Goal: Book appointment/travel/reservation

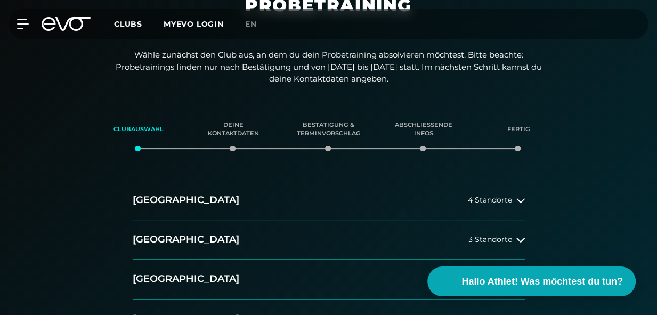
scroll to position [97, 0]
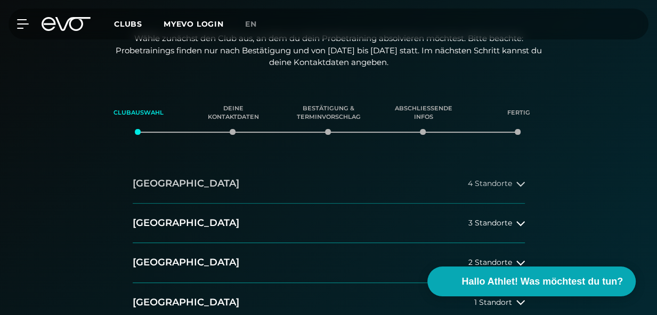
click at [503, 187] on span "4 Standorte" at bounding box center [490, 184] width 44 height 8
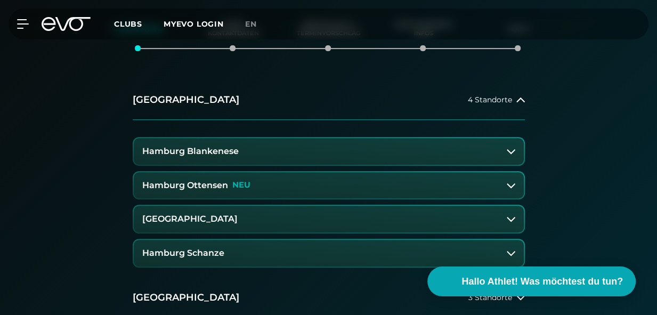
scroll to position [194, 0]
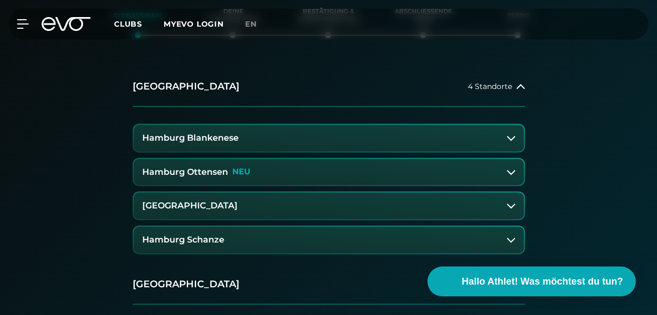
click at [191, 135] on h3 "Hamburg Blankenese" at bounding box center [190, 138] width 97 height 10
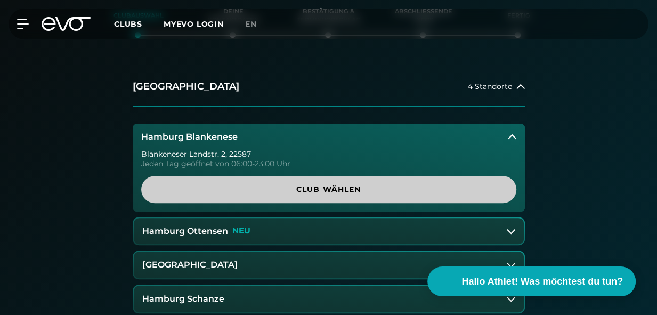
click at [263, 187] on span "Club wählen" at bounding box center [329, 189] width 350 height 11
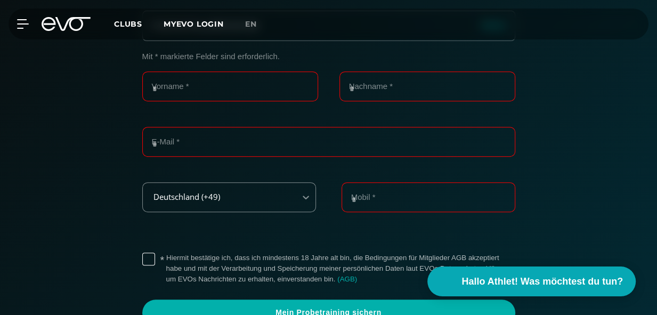
scroll to position [233, 0]
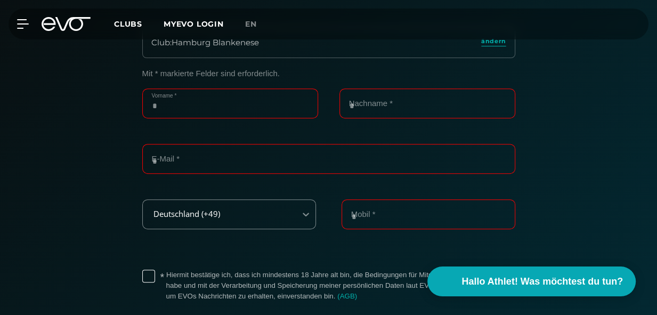
drag, startPoint x: 171, startPoint y: 105, endPoint x: 166, endPoint y: 111, distance: 8.0
click at [171, 105] on input "Vorname *" at bounding box center [230, 104] width 176 height 30
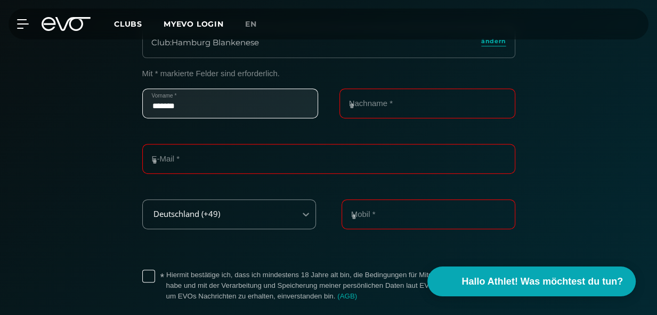
type input "*******"
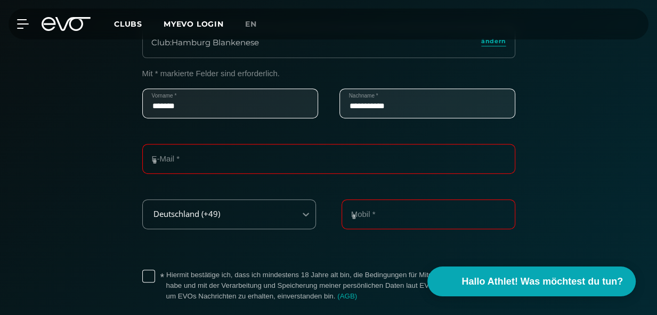
type input "**********"
click at [348, 213] on input "Mobil *" at bounding box center [429, 214] width 174 height 30
type input "**********"
click at [166, 274] on label "* Hiermit bestätige ich, dass ich mindestens 18 Jahre alt bin, die Bedingungen …" at bounding box center [340, 286] width 349 height 32
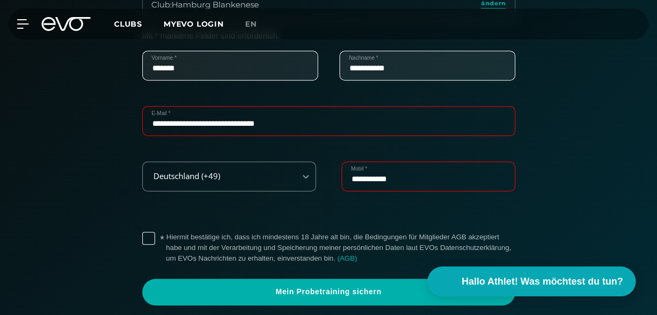
scroll to position [282, 0]
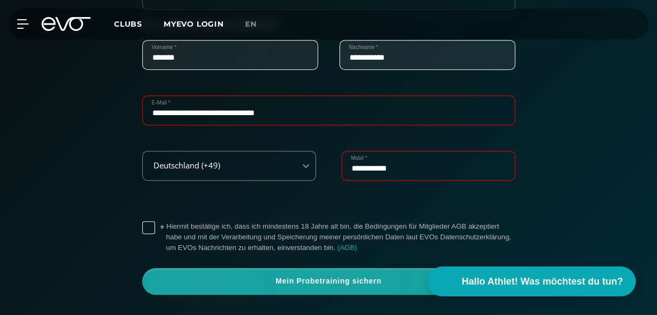
click at [246, 278] on span "Mein Probetraining sichern" at bounding box center [329, 281] width 348 height 11
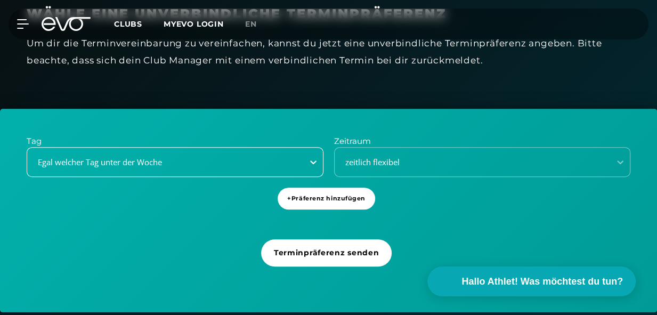
click at [315, 160] on icon at bounding box center [313, 162] width 11 height 11
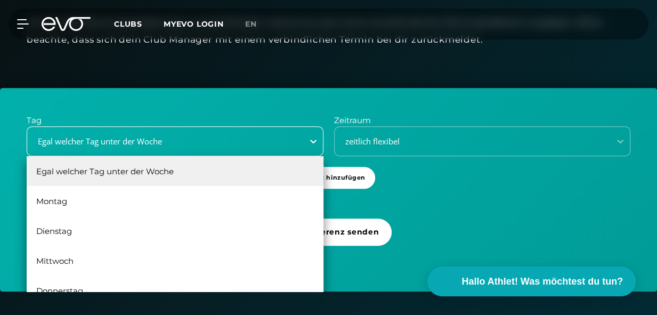
scroll to position [303, 0]
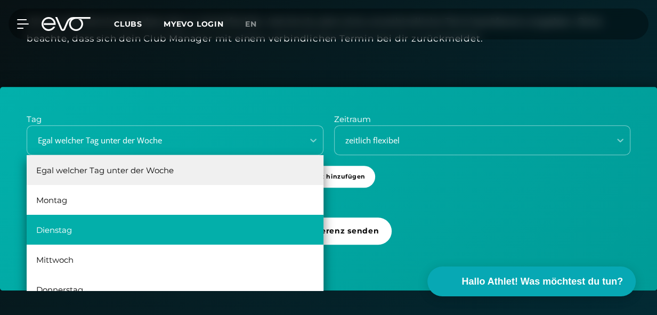
click at [204, 218] on div "Dienstag" at bounding box center [175, 230] width 297 height 30
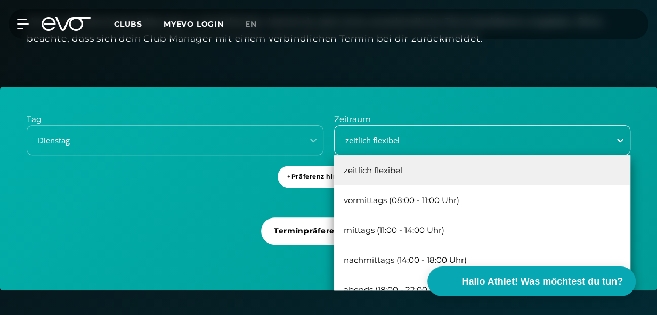
click at [619, 138] on icon at bounding box center [620, 140] width 11 height 11
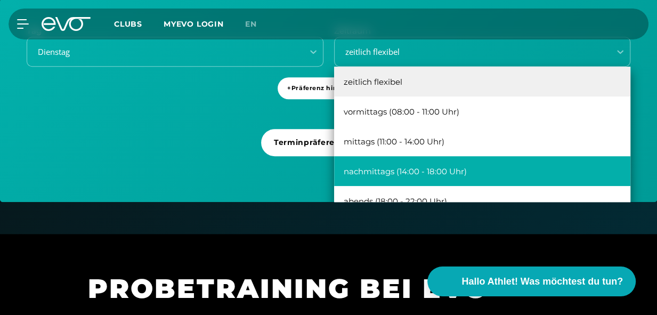
scroll to position [400, 0]
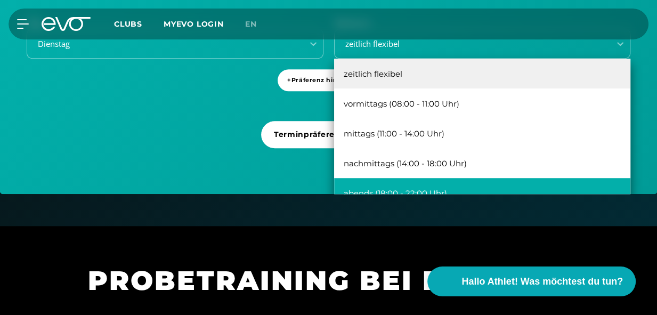
click at [484, 183] on div "abends (18:00 - 22:00 Uhr)" at bounding box center [482, 193] width 297 height 30
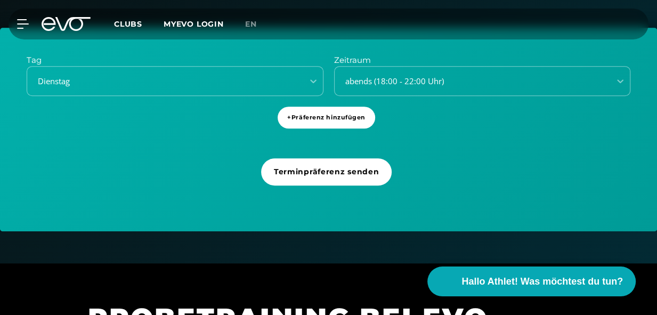
scroll to position [352, 0]
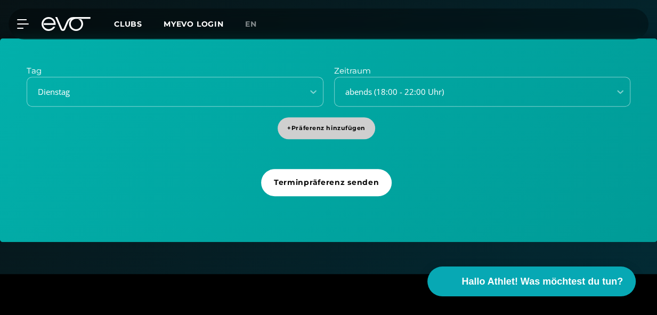
click at [328, 124] on span "+ Präferenz hinzufügen" at bounding box center [326, 128] width 78 height 9
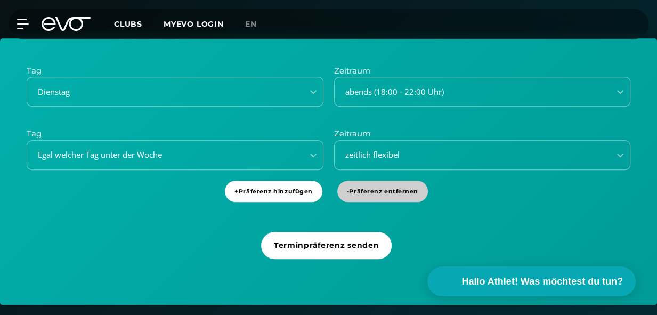
click at [367, 190] on span "- Präferenz entfernen" at bounding box center [382, 191] width 71 height 9
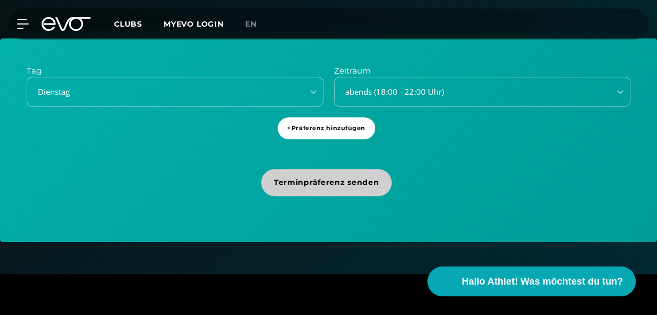
click at [338, 178] on span "Terminpräferenz senden" at bounding box center [326, 182] width 105 height 11
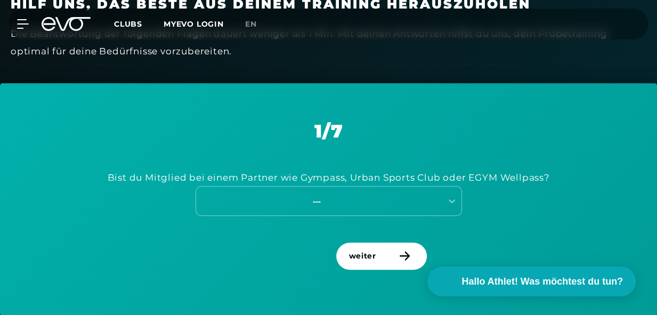
scroll to position [475, 0]
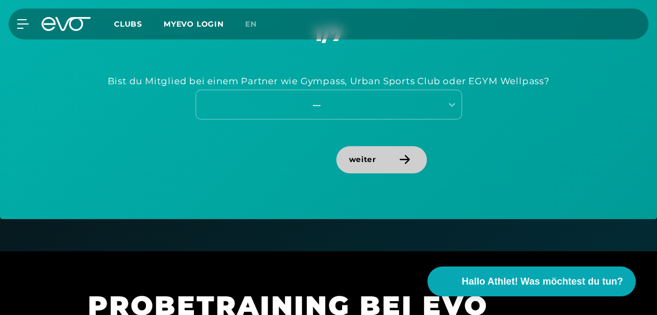
click at [369, 152] on span "weiter" at bounding box center [381, 159] width 91 height 27
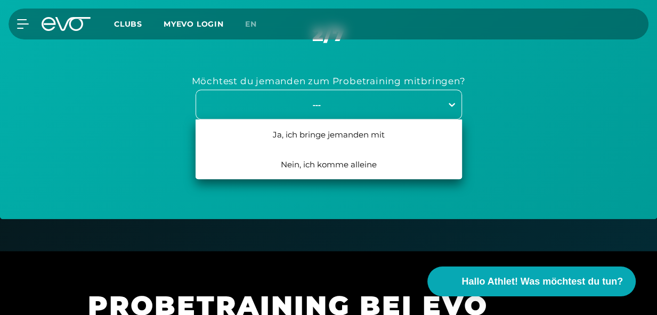
click at [448, 101] on icon at bounding box center [452, 104] width 11 height 11
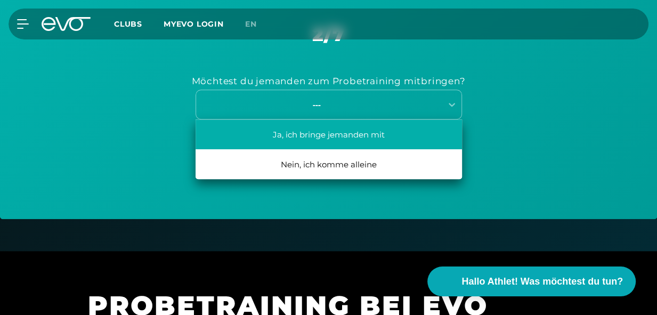
click at [413, 133] on div "Ja, ich bringe jemanden mit" at bounding box center [329, 134] width 267 height 30
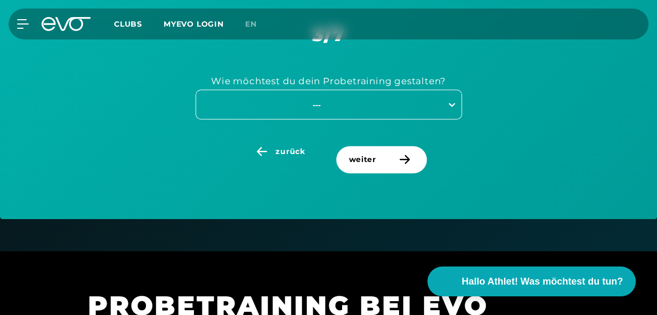
click at [447, 99] on icon at bounding box center [452, 104] width 11 height 11
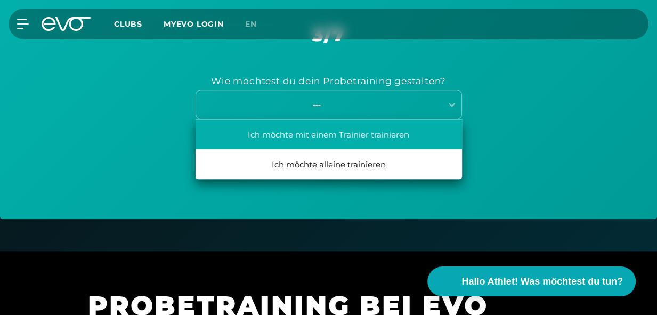
click at [403, 136] on div "Ich möchte mit einem Trainier trainieren" at bounding box center [329, 134] width 267 height 30
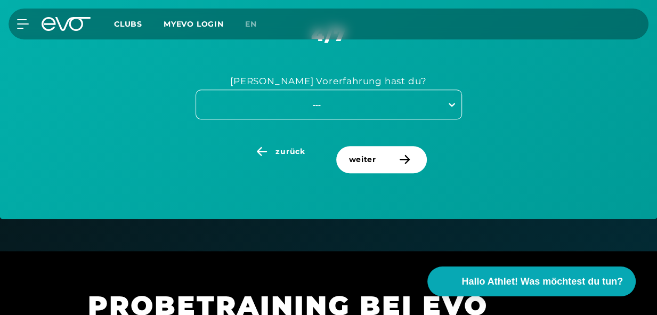
click at [447, 103] on icon at bounding box center [452, 104] width 11 height 11
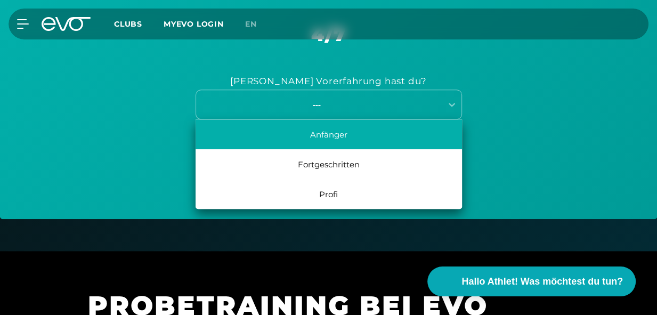
click at [429, 130] on div "Anfänger" at bounding box center [329, 134] width 267 height 30
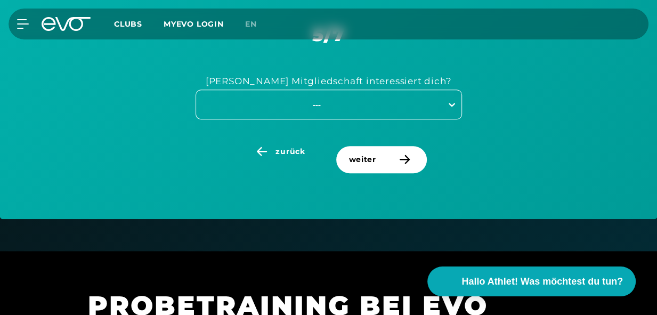
click at [449, 102] on icon at bounding box center [452, 104] width 11 height 11
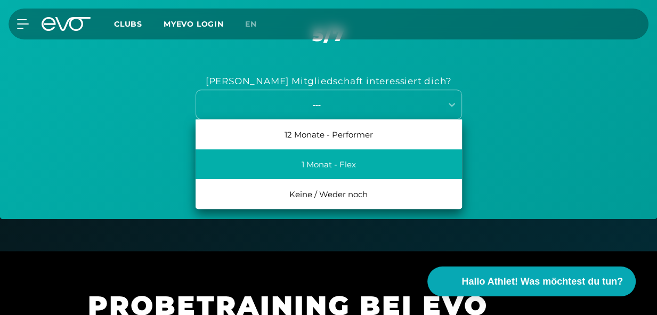
click at [402, 166] on div "1 Monat - Flex" at bounding box center [329, 164] width 267 height 30
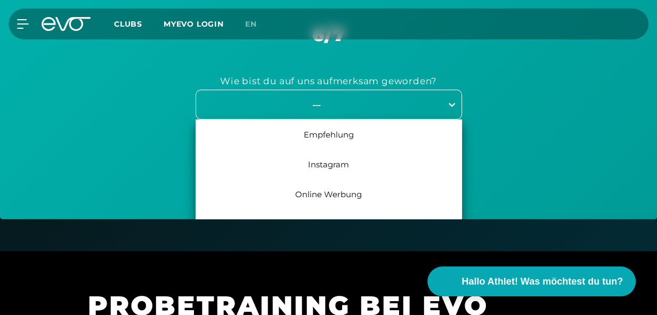
click at [448, 104] on icon at bounding box center [452, 104] width 11 height 11
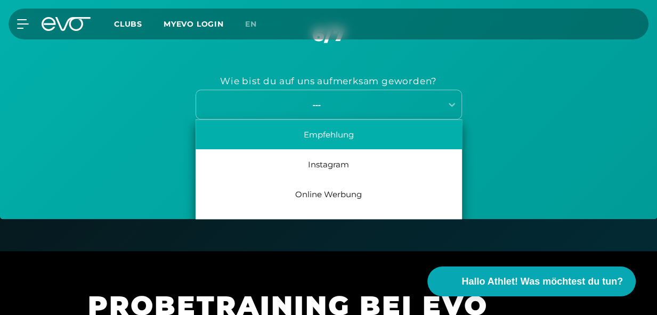
click at [395, 135] on div "Empfehlung" at bounding box center [329, 134] width 267 height 30
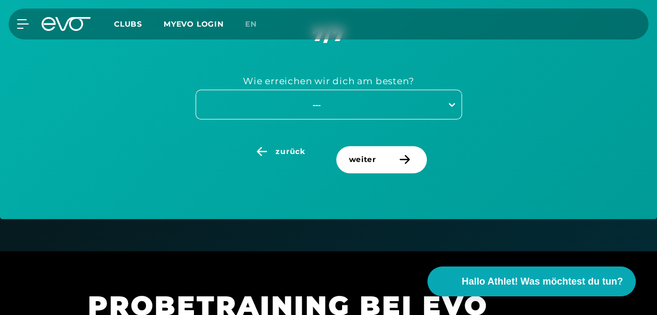
click at [452, 103] on icon at bounding box center [452, 104] width 11 height 11
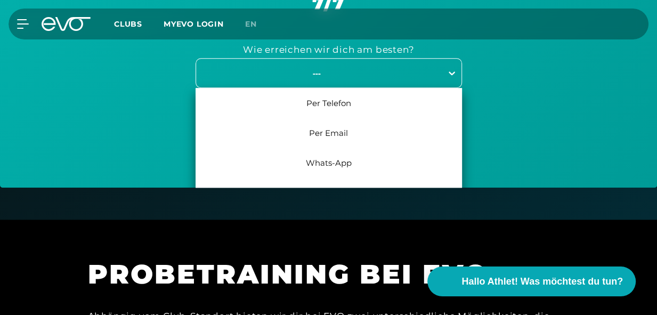
scroll to position [524, 0]
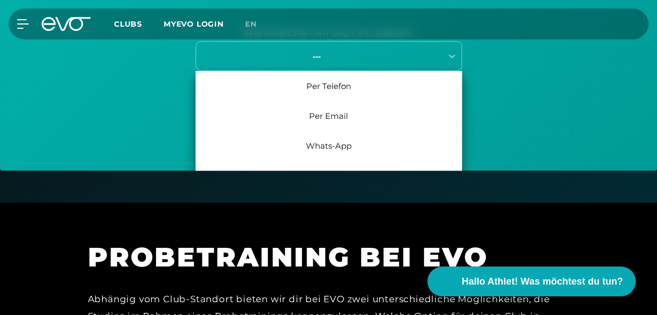
click at [498, 93] on div "Wie erreichen wir dich am besten? 4 results available. Use Up and Down to choos…" at bounding box center [329, 47] width 604 height 100
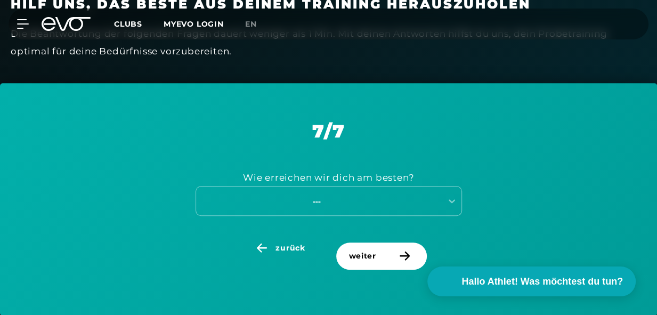
scroll to position [427, 0]
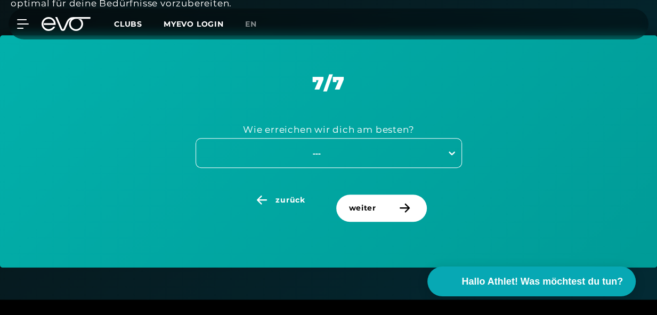
click at [448, 150] on icon at bounding box center [452, 153] width 11 height 11
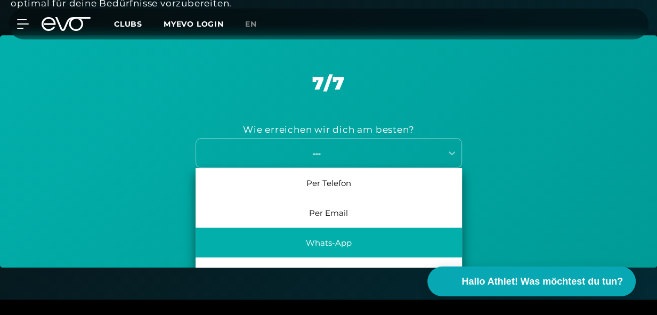
click at [419, 239] on div "Whats-App" at bounding box center [329, 243] width 267 height 30
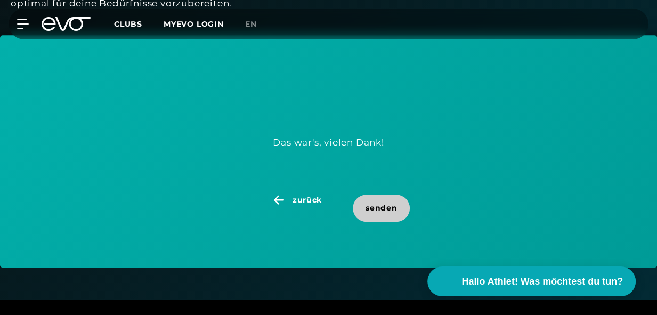
click at [375, 206] on span "senden" at bounding box center [381, 208] width 31 height 11
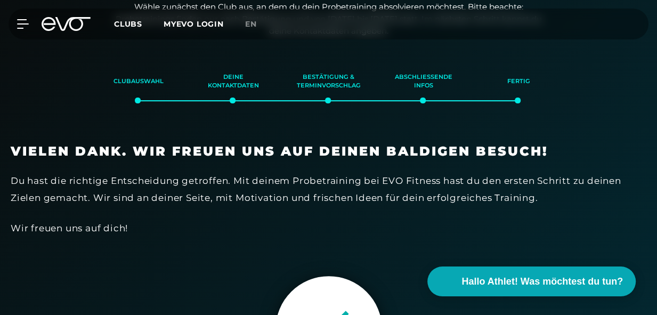
scroll to position [0, 0]
